Goal: Find specific page/section: Find specific page/section

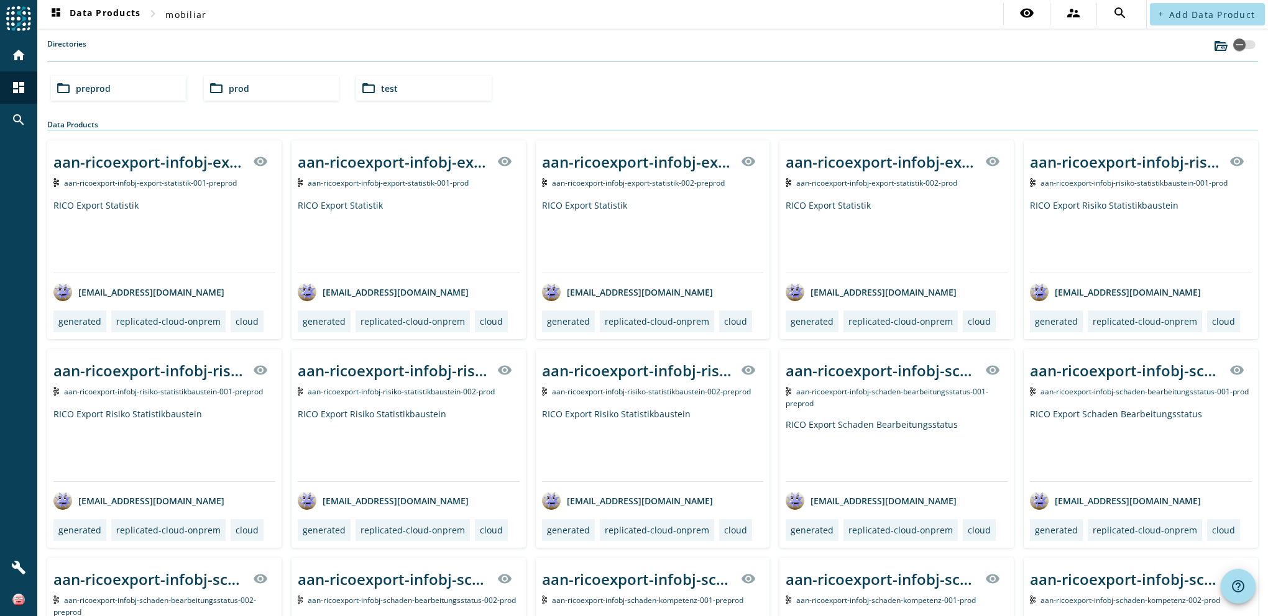
click at [247, 85] on span "prod" at bounding box center [239, 89] width 21 height 12
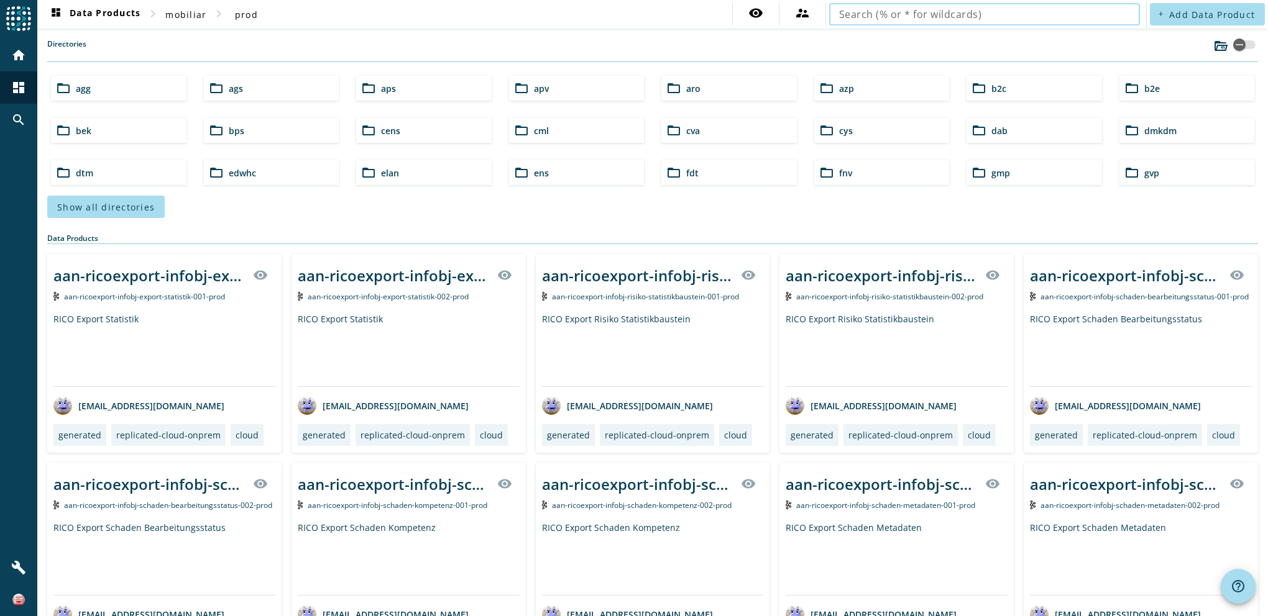
click at [1006, 16] on input "text" at bounding box center [984, 14] width 291 height 15
type input "vpv-vertrag-infobj"
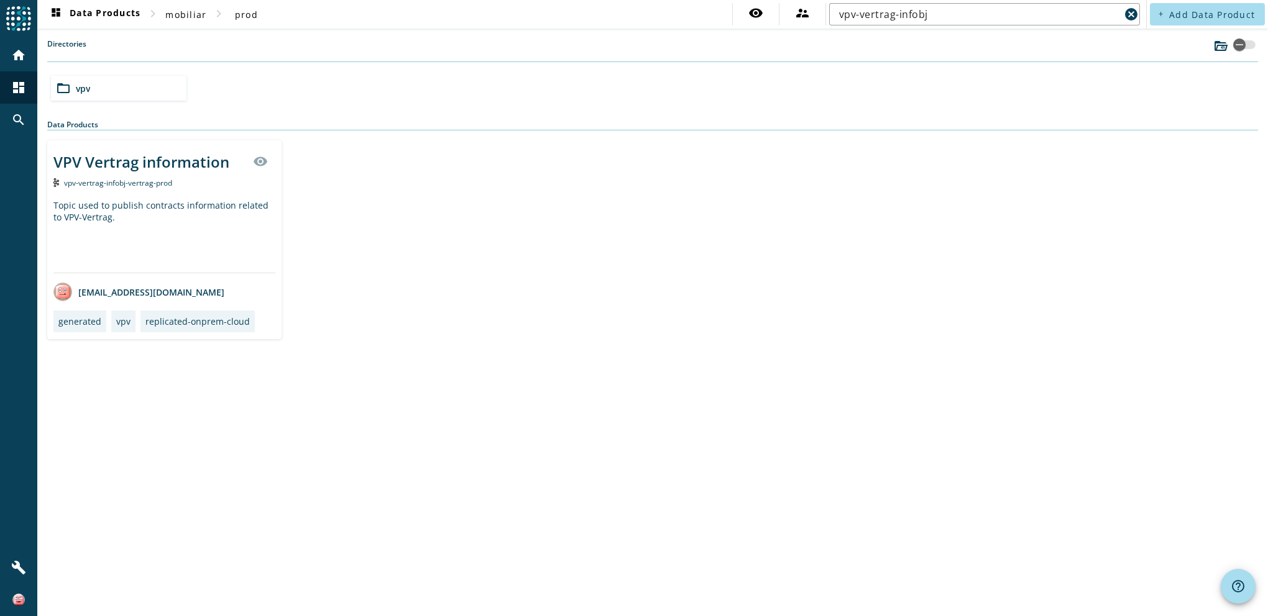
click at [187, 164] on div "VPV Vertrag information" at bounding box center [141, 162] width 176 height 21
